Goal: Navigation & Orientation: Go to known website

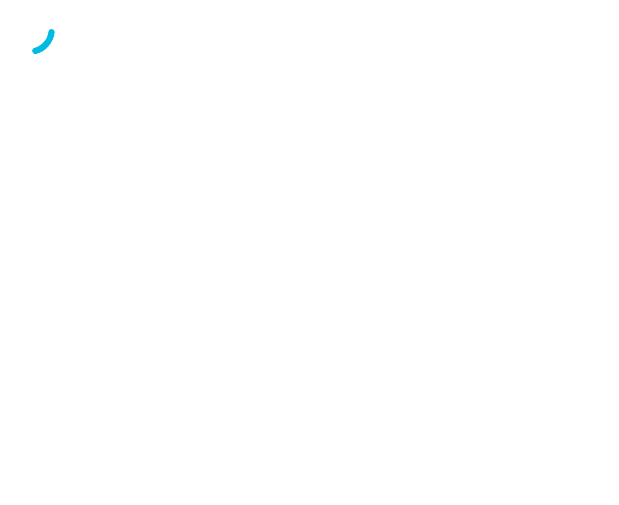
click at [223, 57] on div at bounding box center [309, 30] width 611 height 53
